Goal: Task Accomplishment & Management: Manage account settings

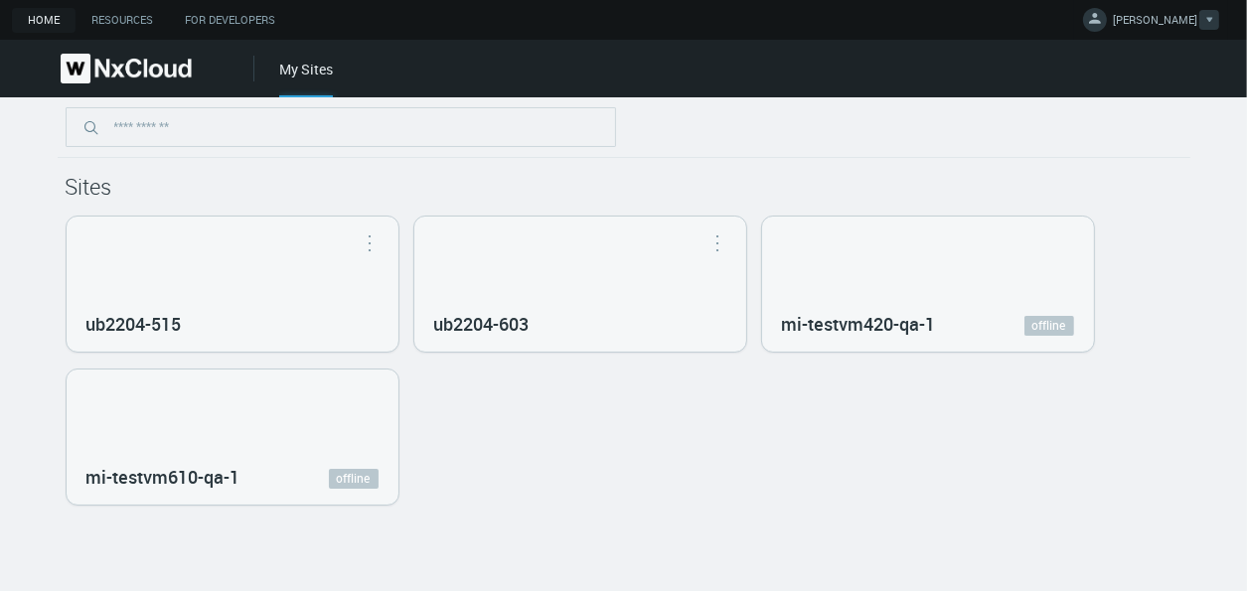
click at [1179, 23] on span "MIKHAIL I." at bounding box center [1155, 23] width 84 height 23
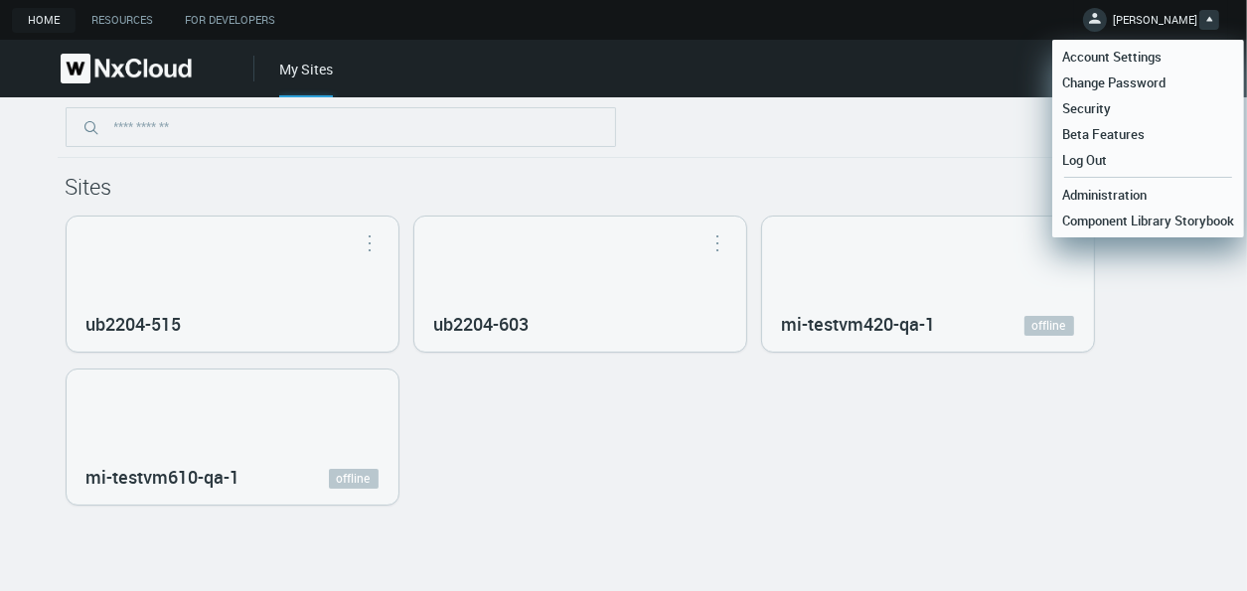
click at [859, 107] on div at bounding box center [624, 127] width 1133 height 61
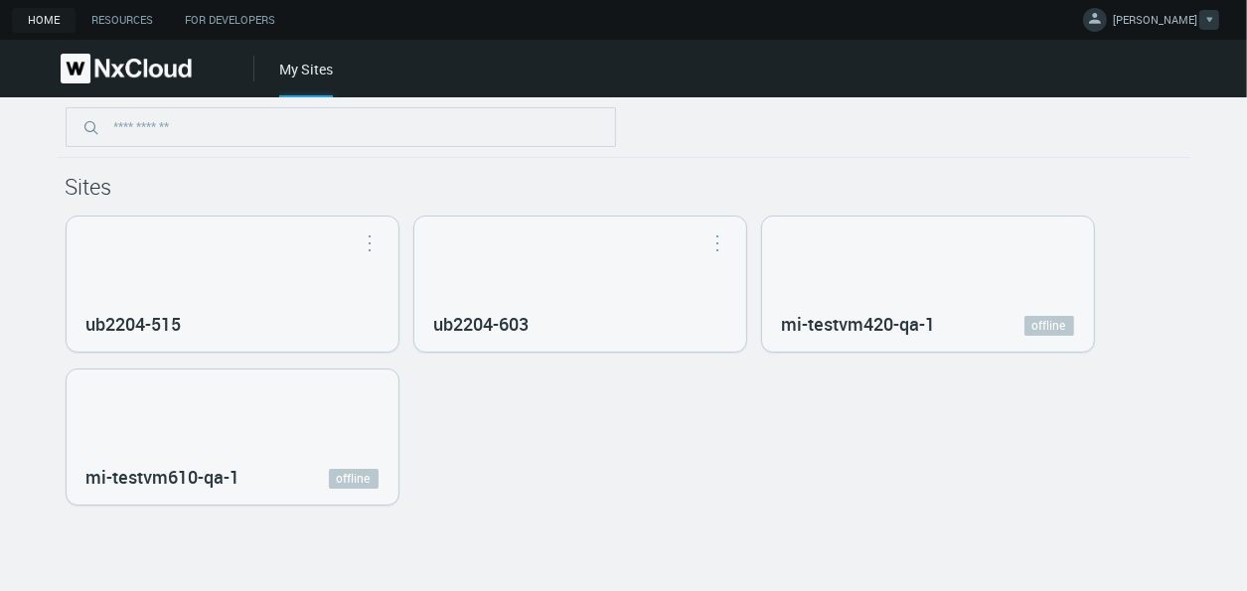
click at [1190, 35] on button "MIKHAIL I." at bounding box center [1151, 20] width 154 height 41
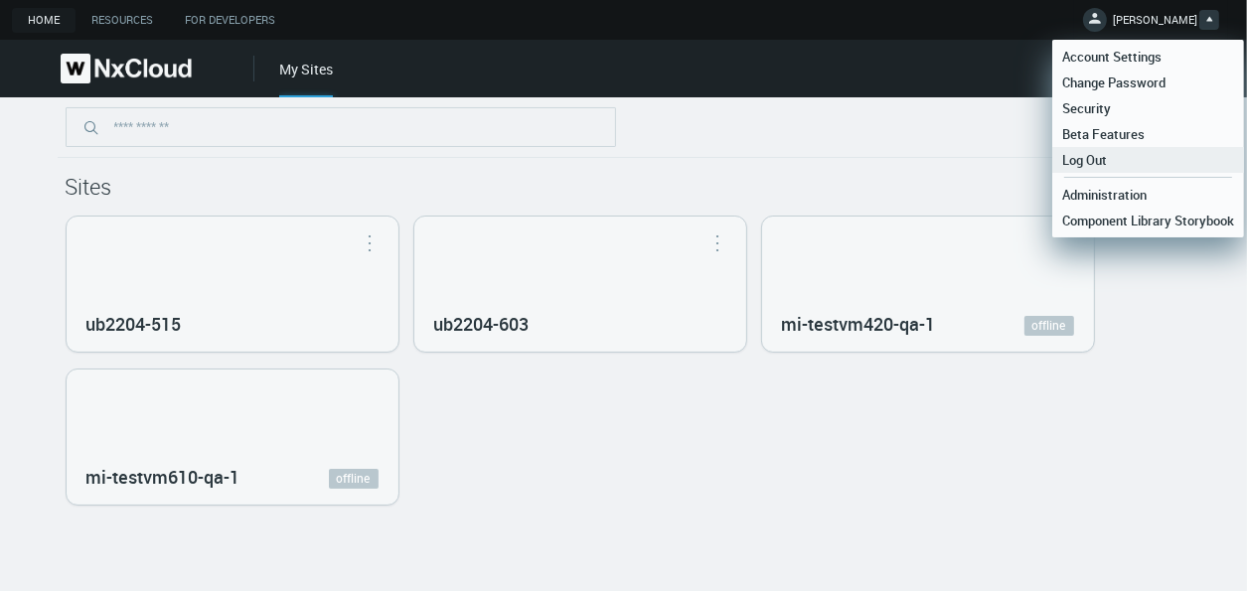
click at [1094, 166] on span "Log Out" at bounding box center [1084, 160] width 65 height 18
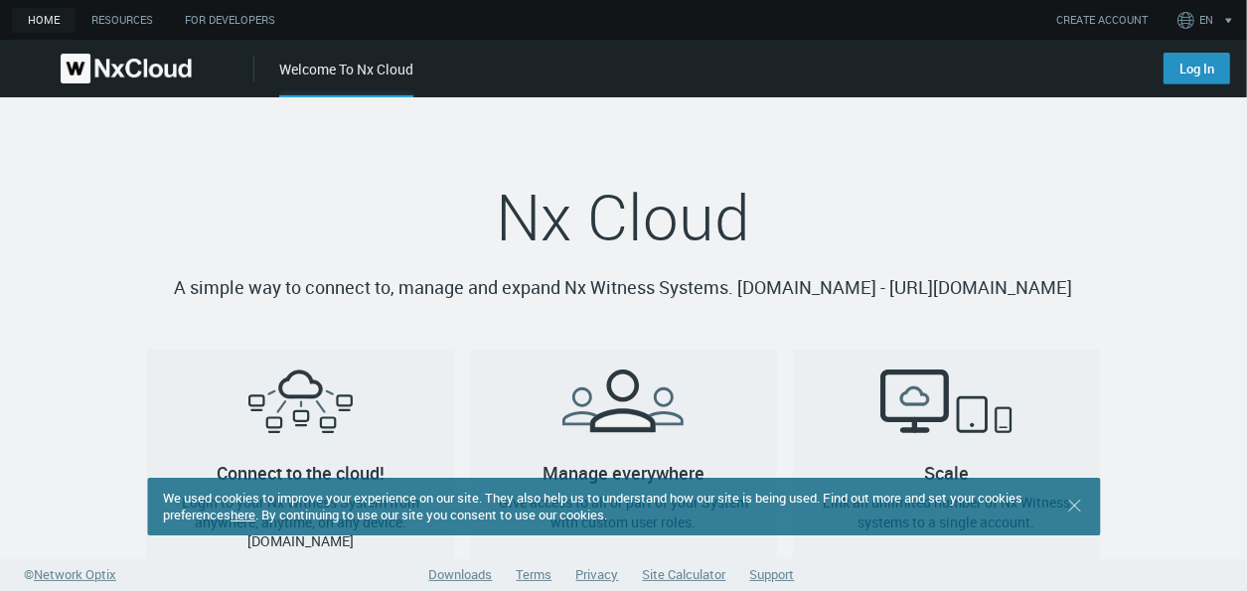
click at [1192, 72] on link "Log In" at bounding box center [1196, 69] width 67 height 32
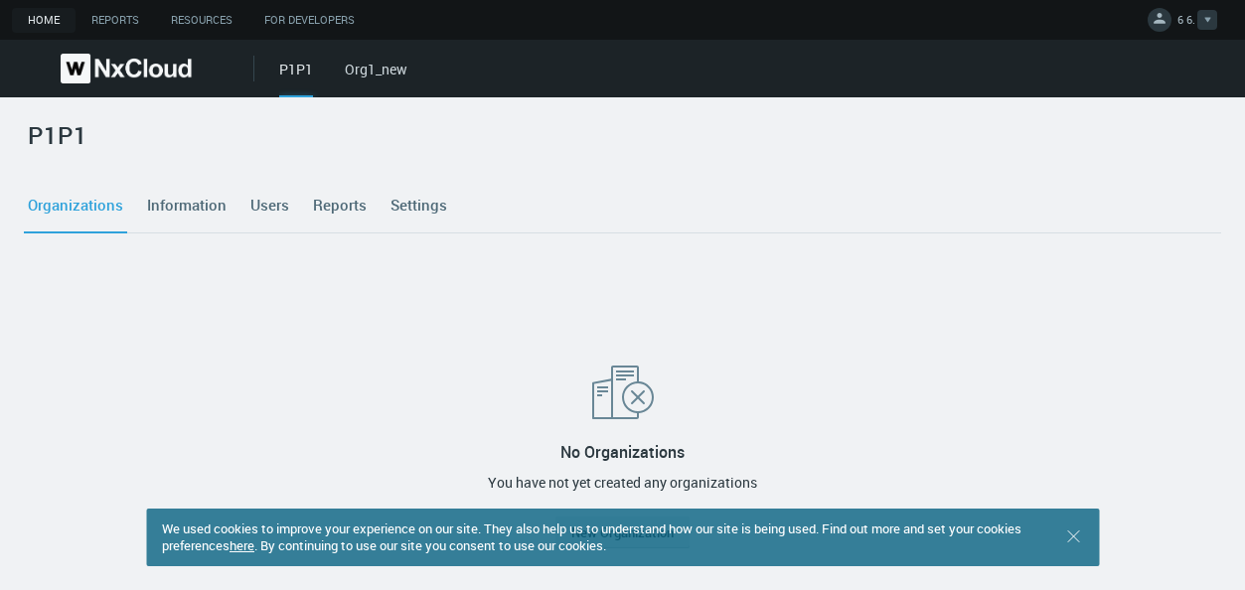
click at [1187, 22] on span "6 6." at bounding box center [1186, 23] width 18 height 23
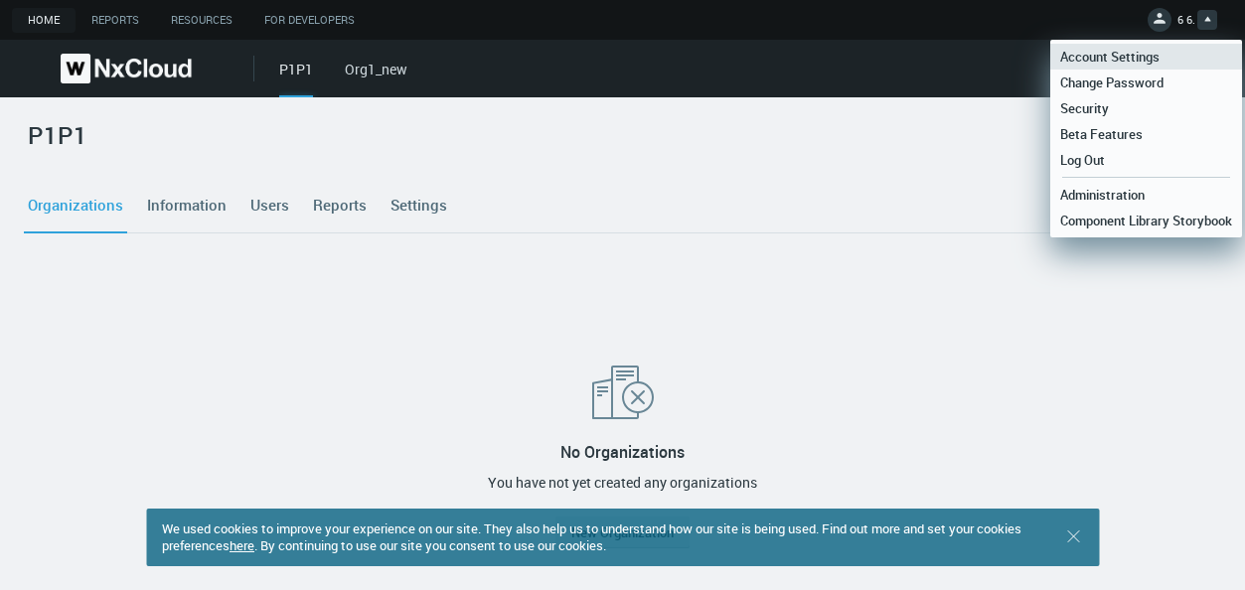
click at [1125, 53] on span "Account Settings" at bounding box center [1109, 57] width 119 height 18
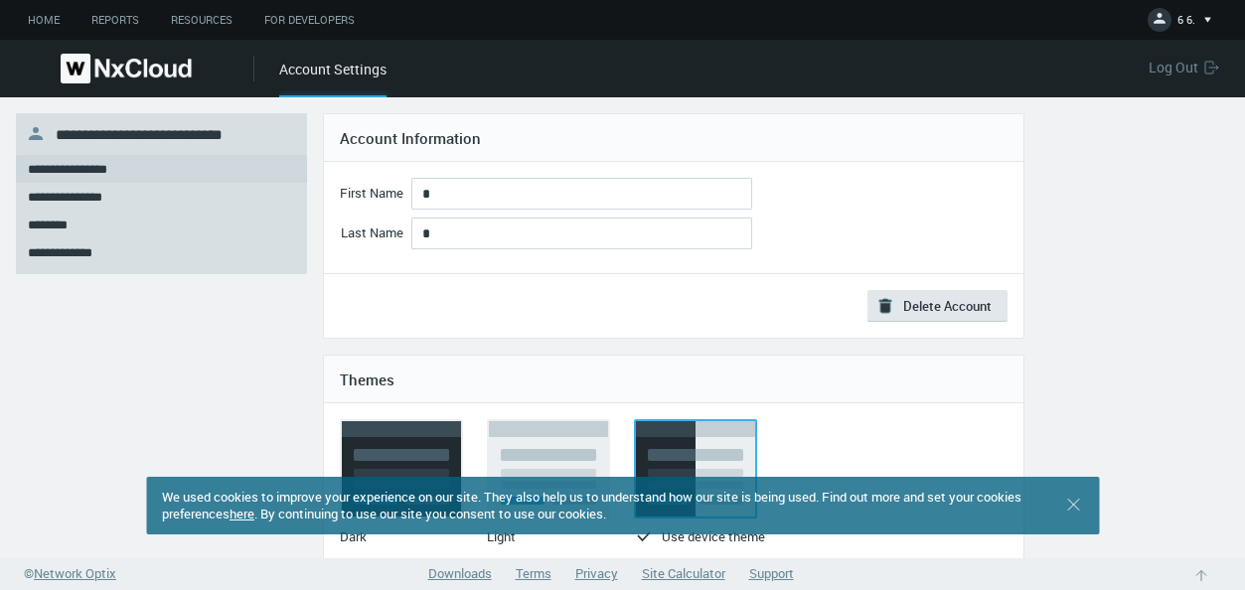
scroll to position [199, 0]
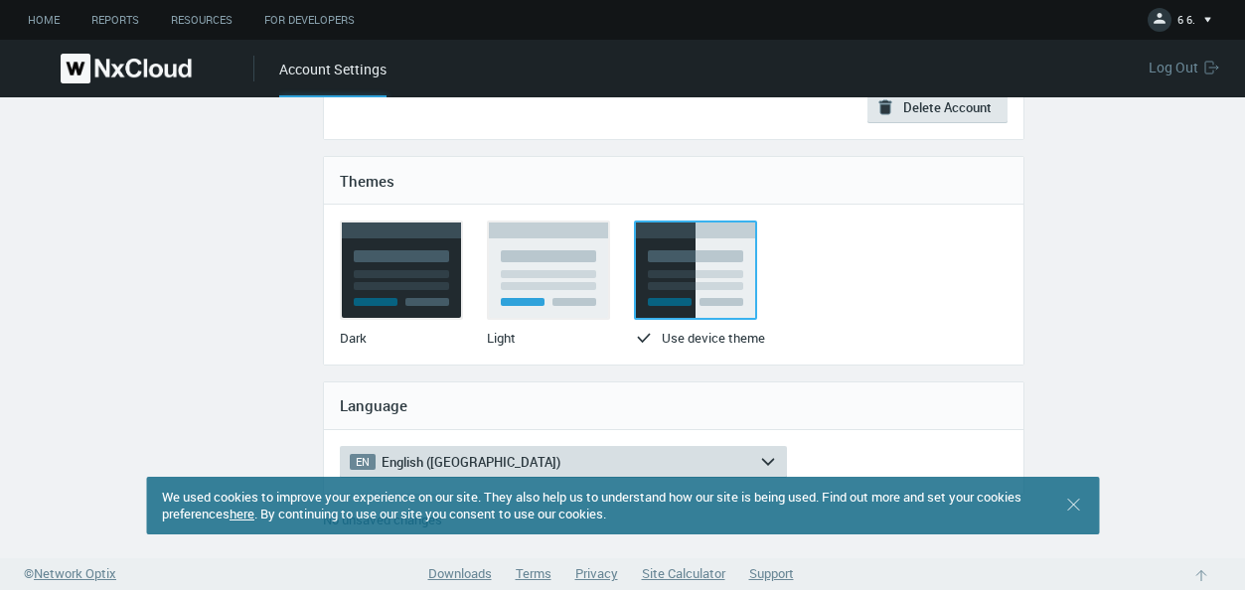
click at [438, 448] on button "EN English ([GEOGRAPHIC_DATA]) arrow_expand" at bounding box center [563, 462] width 447 height 32
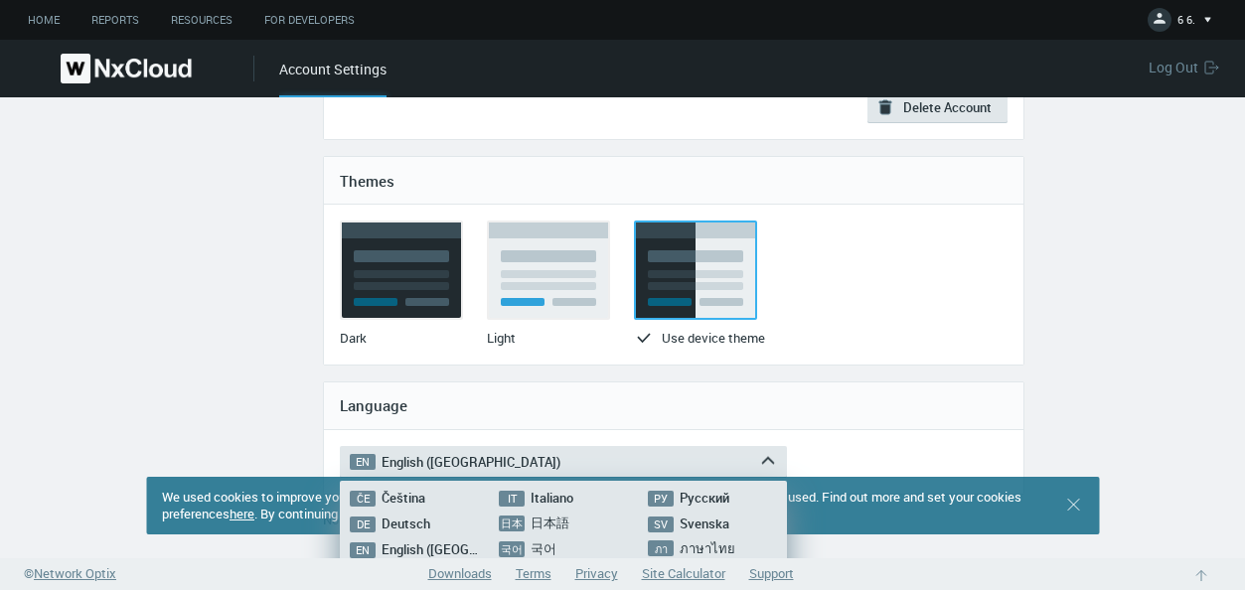
click at [723, 495] on span "Русский" at bounding box center [705, 498] width 50 height 18
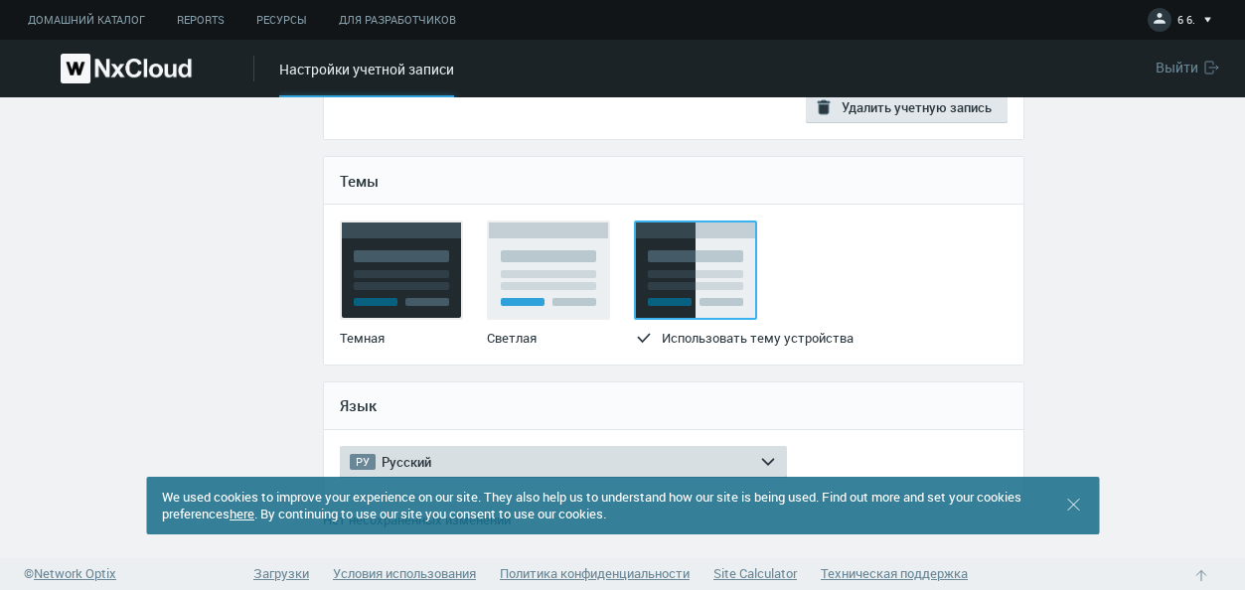
click at [769, 460] on polyline "button" at bounding box center [768, 461] width 11 height 5
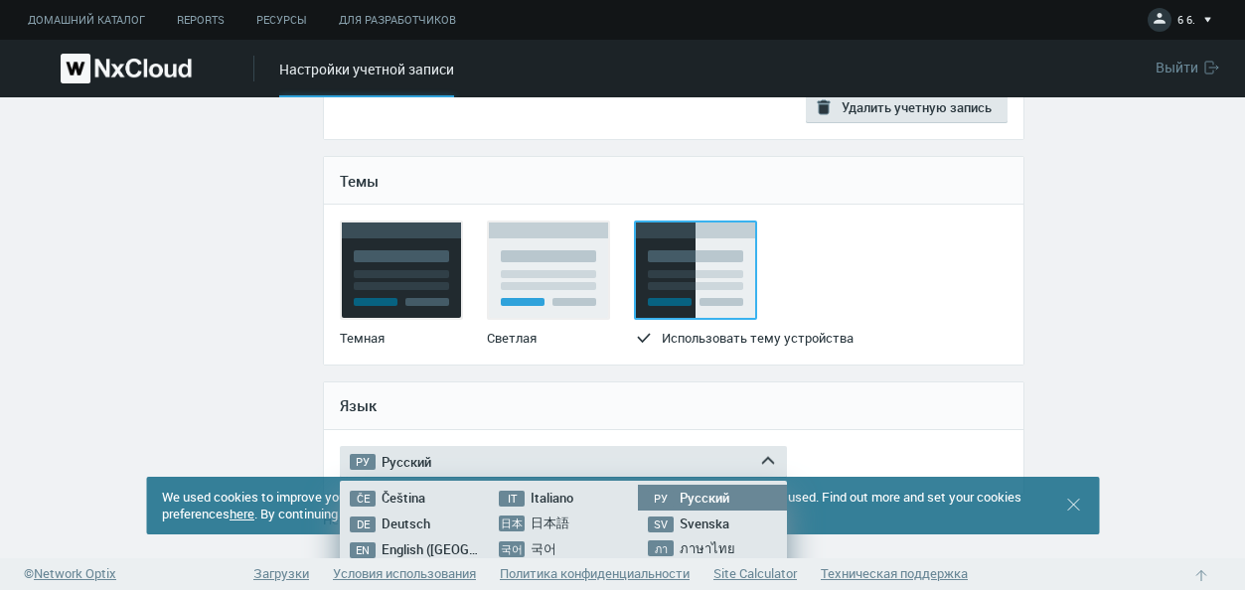
scroll to position [298, 0]
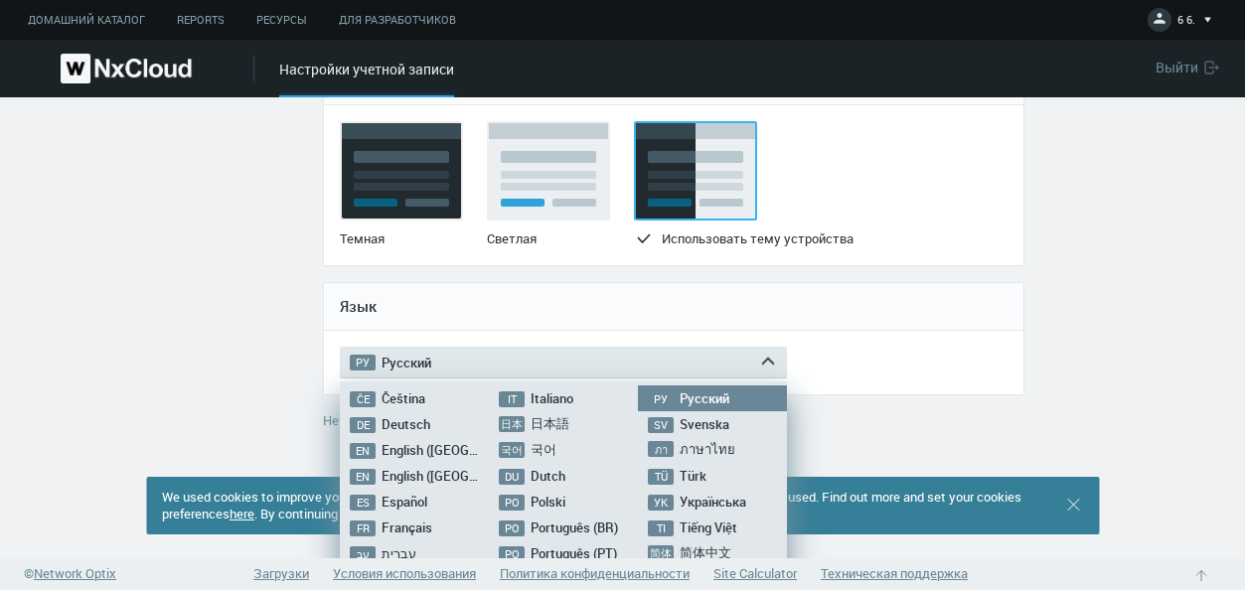
click at [394, 476] on span "English ([GEOGRAPHIC_DATA])" at bounding box center [471, 476] width 179 height 18
